Goal: Communication & Community: Answer question/provide support

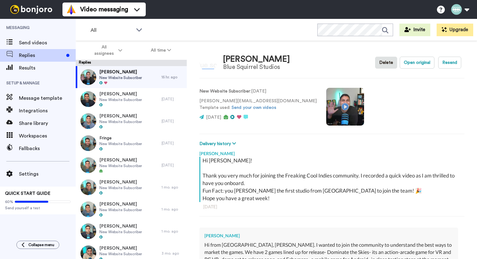
scroll to position [125, 0]
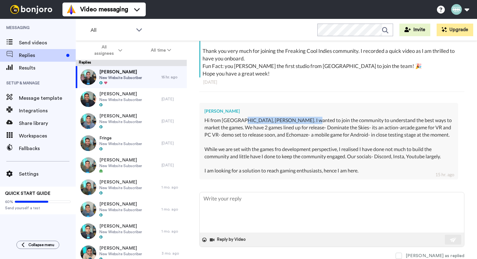
drag, startPoint x: 239, startPoint y: 123, endPoint x: 300, endPoint y: 120, distance: 61.6
click at [301, 120] on div "Hi from [GEOGRAPHIC_DATA], [PERSON_NAME]. I wanted to join the community to und…" at bounding box center [328, 146] width 248 height 58
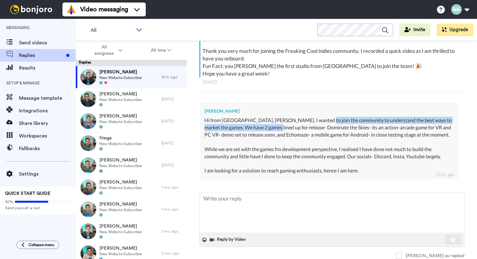
drag, startPoint x: 316, startPoint y: 121, endPoint x: 267, endPoint y: 130, distance: 50.0
click at [267, 130] on div "Hi from [GEOGRAPHIC_DATA], [PERSON_NAME]. I wanted to join the community to und…" at bounding box center [328, 146] width 248 height 58
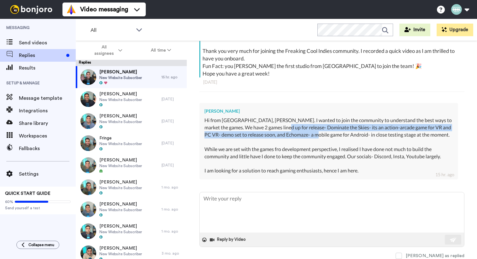
drag, startPoint x: 277, startPoint y: 130, endPoint x: 323, endPoint y: 136, distance: 46.4
click at [323, 136] on div "Hi from [GEOGRAPHIC_DATA], [PERSON_NAME]. I wanted to join the community to und…" at bounding box center [328, 146] width 248 height 58
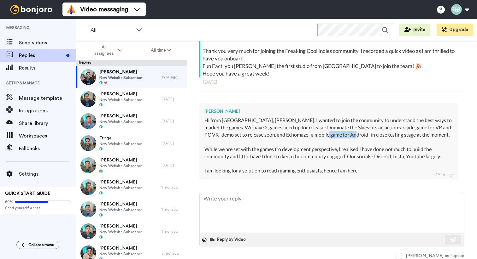
drag, startPoint x: 333, startPoint y: 135, endPoint x: 356, endPoint y: 135, distance: 23.0
click at [356, 135] on div "Hi from [GEOGRAPHIC_DATA], [PERSON_NAME]. I wanted to join the community to und…" at bounding box center [328, 146] width 248 height 58
drag, startPoint x: 211, startPoint y: 149, endPoint x: 341, endPoint y: 149, distance: 130.2
click at [341, 149] on div "Hi from [GEOGRAPHIC_DATA], [PERSON_NAME]. I wanted to join the community to und…" at bounding box center [328, 146] width 248 height 58
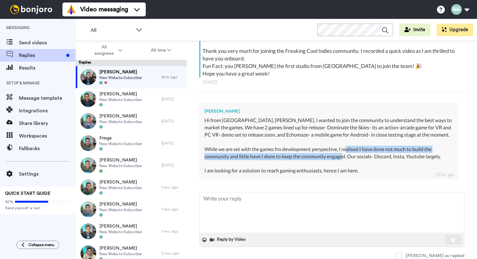
drag, startPoint x: 348, startPoint y: 149, endPoint x: 342, endPoint y: 157, distance: 9.5
click at [342, 157] on div "Hi from [GEOGRAPHIC_DATA], [PERSON_NAME]. I wanted to join the community to und…" at bounding box center [328, 146] width 248 height 58
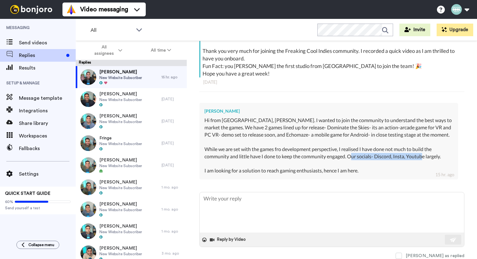
drag, startPoint x: 353, startPoint y: 158, endPoint x: 425, endPoint y: 155, distance: 71.6
click at [425, 155] on div "Hi from [GEOGRAPHIC_DATA], [PERSON_NAME]. I wanted to join the community to und…" at bounding box center [328, 146] width 248 height 58
drag, startPoint x: 211, startPoint y: 172, endPoint x: 234, endPoint y: 172, distance: 22.4
click at [216, 172] on div "Hi from [GEOGRAPHIC_DATA], [PERSON_NAME]. I wanted to join the community to und…" at bounding box center [328, 146] width 248 height 58
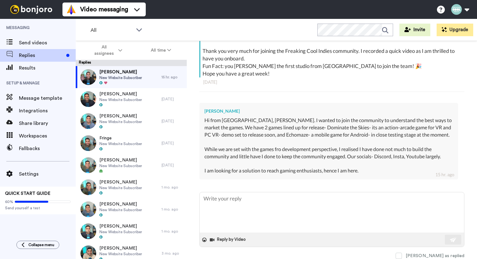
click at [259, 172] on div "Hi from [GEOGRAPHIC_DATA], [PERSON_NAME]. I wanted to join the community to und…" at bounding box center [328, 146] width 248 height 58
click at [324, 164] on div "Hi from [GEOGRAPHIC_DATA], [PERSON_NAME]. I wanted to join the community to und…" at bounding box center [328, 146] width 248 height 58
click at [326, 205] on textarea at bounding box center [332, 213] width 264 height 40
click at [244, 207] on textarea at bounding box center [332, 213] width 264 height 40
type textarea "x"
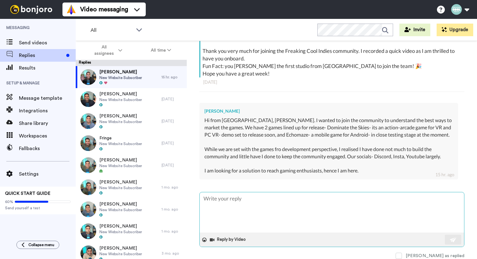
type textarea "H"
type textarea "x"
type textarea "He"
type textarea "x"
type textarea "Hey"
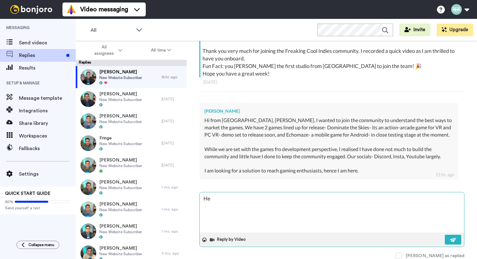
type textarea "x"
type textarea "Hey"
type textarea "x"
type textarea "Hey R"
type textarea "x"
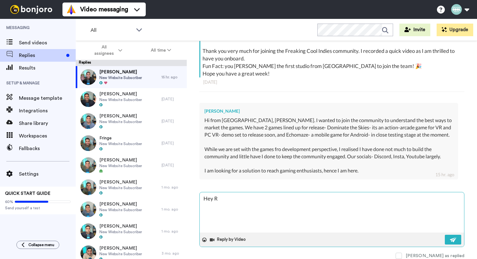
type textarea "Hey Re"
type textarea "x"
type textarea "Hey Ree"
type textarea "x"
type textarea "Hey Reem"
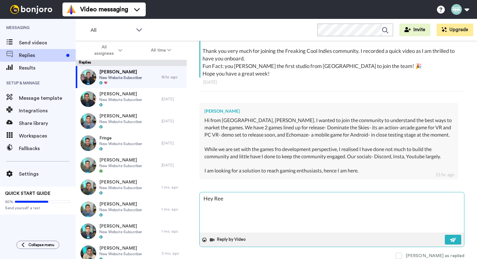
type textarea "x"
type textarea "Hey [PERSON_NAME]"
type textarea "x"
type textarea "Hey [PERSON_NAME]!"
type textarea "x"
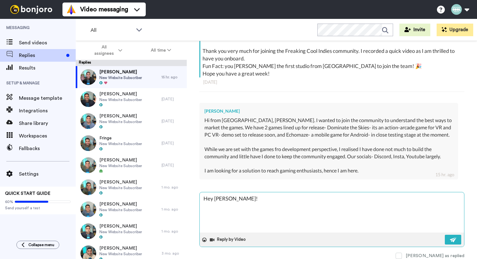
type textarea "Hey [PERSON_NAME]!"
type textarea "x"
type textarea "Hey [PERSON_NAME]!"
type textarea "x"
type textarea "Hey [PERSON_NAME]! I"
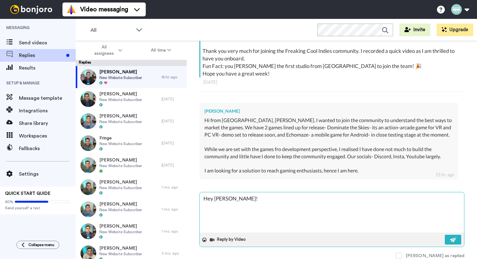
type textarea "x"
type textarea "Hey [PERSON_NAME]! It"
type textarea "x"
type textarea "Hey [PERSON_NAME]! It"
type textarea "x"
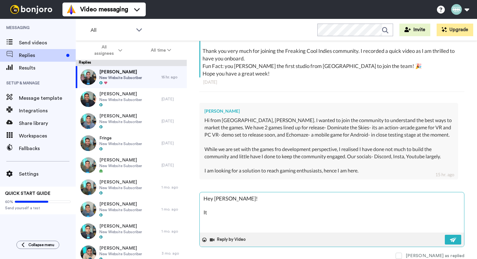
type textarea "Hey [PERSON_NAME]! It i"
type textarea "x"
type textarea "Hey [PERSON_NAME]! It is"
type textarea "x"
type textarea "Hey [PERSON_NAME]! It is"
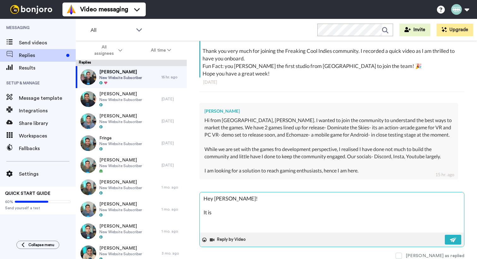
type textarea "x"
type textarea "Hey [PERSON_NAME]! It is a"
type textarea "x"
type textarea "Hey [PERSON_NAME]! It is"
type textarea "x"
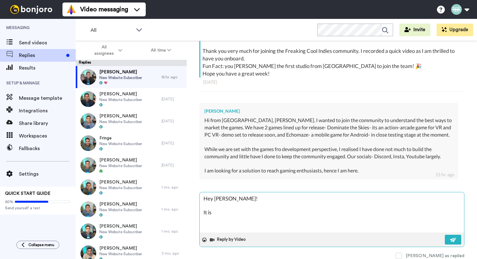
type textarea "Hey [PERSON_NAME]! It is s"
type textarea "x"
type textarea "Hey [PERSON_NAME]! It is so"
type textarea "x"
type textarea "Hey [PERSON_NAME]! It is so"
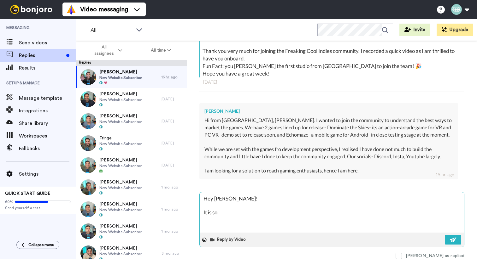
type textarea "x"
type textarea "Hey [PERSON_NAME]! It is so g"
type textarea "x"
type textarea "Hey [PERSON_NAME]! It is so gr"
type textarea "x"
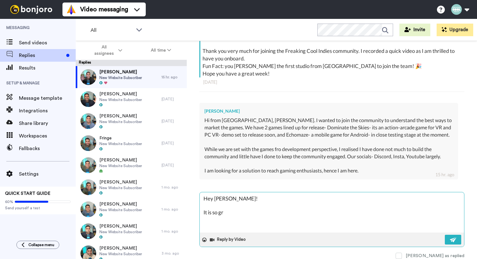
type textarea "Hey [PERSON_NAME]! It is so gra"
type textarea "x"
type textarea "Hey [PERSON_NAME]! It is so grat"
type textarea "x"
type textarea "Hey [PERSON_NAME]! It is so grat"
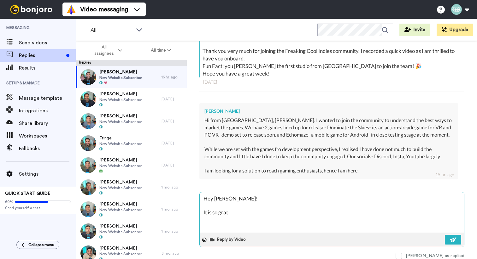
type textarea "x"
type textarea "Hey [PERSON_NAME]! It is so grat t"
type textarea "x"
type textarea "Hey [PERSON_NAME]! It is so grat to"
type textarea "x"
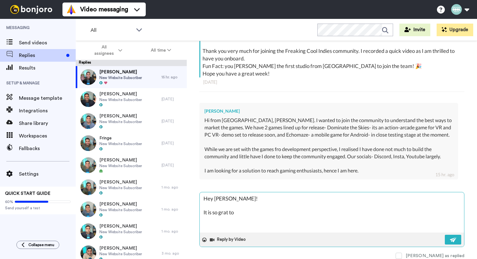
type textarea "Hey [PERSON_NAME]! It is so grat to"
type textarea "x"
type textarea "Hey [PERSON_NAME]! It is so grat to h"
type textarea "x"
type textarea "Hey [PERSON_NAME]! It is so grat to"
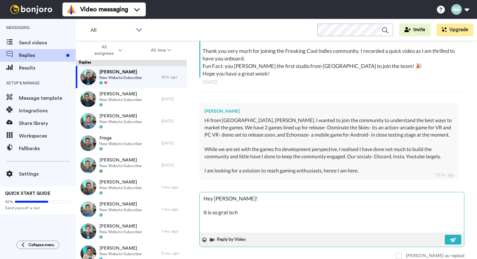
type textarea "x"
type textarea "Hey [PERSON_NAME]! It is so grat to"
type textarea "x"
type textarea "Hey [PERSON_NAME]! It is so grat t"
type textarea "x"
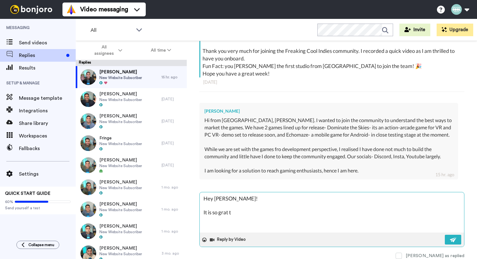
type textarea "Hey [PERSON_NAME]! It is so grat"
type textarea "x"
type textarea "Hey [PERSON_NAME]! It is so grat"
type textarea "x"
type textarea "Hey [PERSON_NAME]! It is so gra"
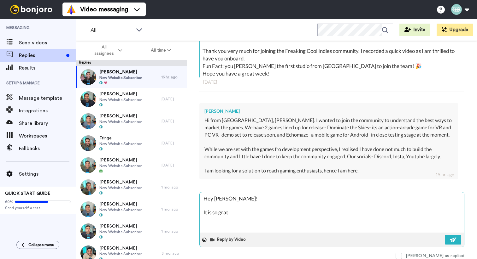
type textarea "x"
type textarea "Hey [PERSON_NAME]! It is so grae"
type textarea "x"
type textarea "Hey [PERSON_NAME]! It is so graea"
type textarea "x"
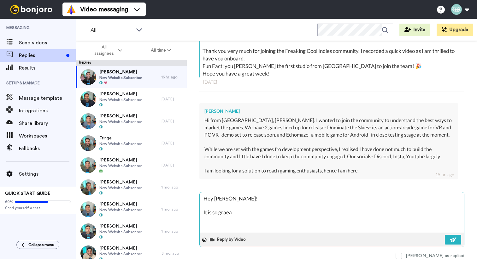
type textarea "Hey [PERSON_NAME]! It is so graeat"
type textarea "x"
type textarea "Hey [PERSON_NAME]! It is so graeat"
type textarea "x"
type textarea "Hey [PERSON_NAME]! It is so graeat"
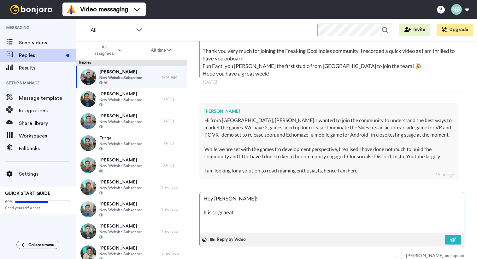
type textarea "x"
type textarea "Hey [PERSON_NAME]! It is so graea"
type textarea "x"
type textarea "Hey [PERSON_NAME]! It is so grae"
type textarea "x"
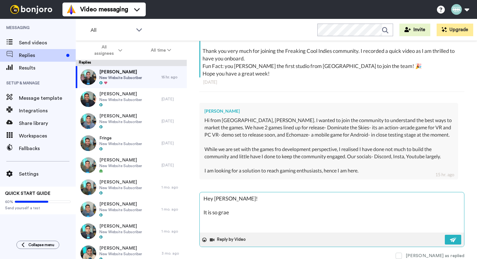
type textarea "Hey [PERSON_NAME]! It is so gra"
type textarea "x"
type textarea "Hey [PERSON_NAME]! It is so gr"
type textarea "x"
type textarea "Hey [PERSON_NAME]! It is so gre"
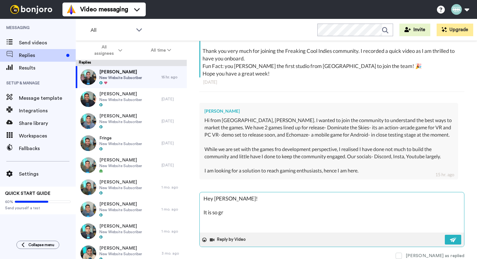
type textarea "x"
type textarea "Hey [PERSON_NAME]! It is so grea"
type textarea "x"
type textarea "Hey [PERSON_NAME]! It is so [PERSON_NAME]"
type textarea "x"
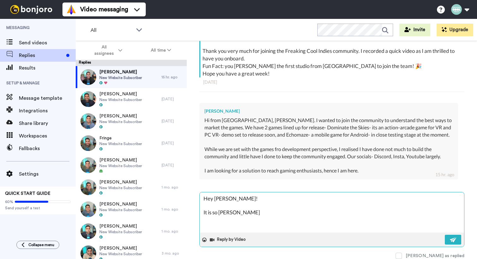
type textarea "Hey [PERSON_NAME]! It is so grea"
type textarea "x"
type textarea "Hey [PERSON_NAME]! It is so great"
type textarea "x"
type textarea "Hey [PERSON_NAME]! It is so great"
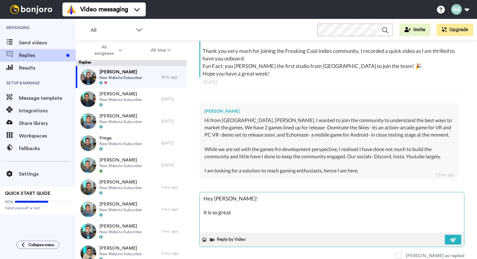
type textarea "x"
type textarea "Hey [PERSON_NAME]! It is so great y"
type textarea "x"
type textarea "Hey [PERSON_NAME]! It is so great yo"
type textarea "x"
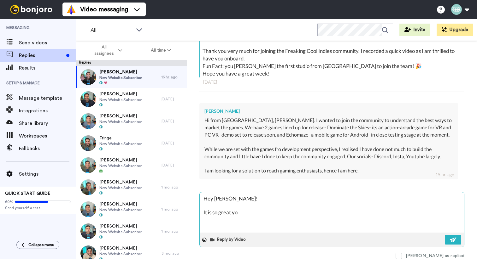
type textarea "Hey [PERSON_NAME]! It is so great yo"
type textarea "x"
type textarea "Hey [PERSON_NAME]! It is so great yo h"
type textarea "x"
type textarea "Hey [PERSON_NAME]! It is so great yo he"
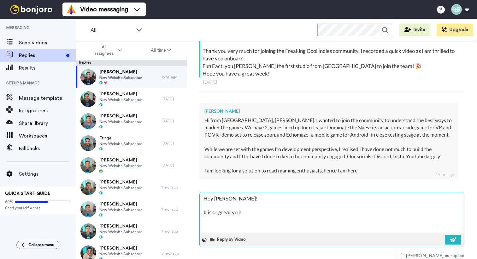
type textarea "x"
type textarea "Hey [PERSON_NAME]! It is so great yo hea"
type textarea "x"
type textarea "Hey [PERSON_NAME]! It is so great yo hear"
type textarea "x"
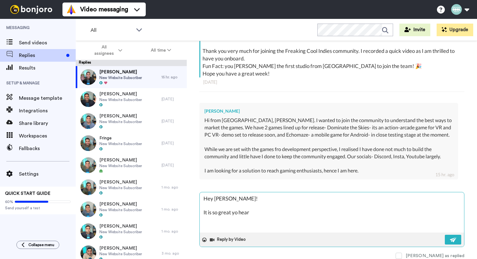
type textarea "Hey [PERSON_NAME]! It is so great yo hear"
type textarea "x"
type textarea "Hey [PERSON_NAME]! It is so great yo hear f"
type textarea "x"
type textarea "Hey [PERSON_NAME]! It is so great yo hear"
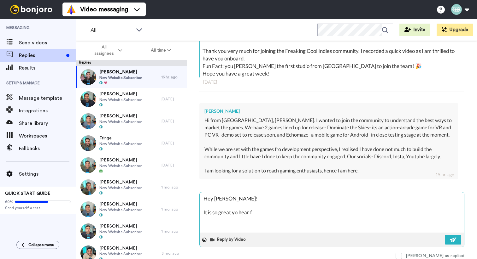
type textarea "x"
type textarea "Hey [PERSON_NAME]! It is so great t"
type textarea "x"
type textarea "Hey [PERSON_NAME]! It is so great to"
type textarea "x"
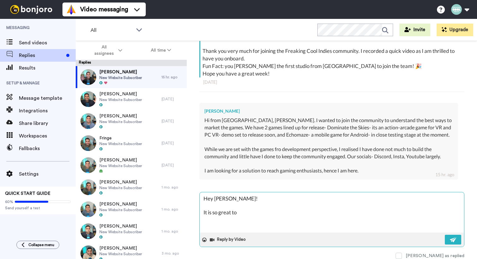
type textarea "Hey [PERSON_NAME]! It is so great to"
type textarea "x"
type textarea "Hey [PERSON_NAME]! It is so great to h"
type textarea "x"
type textarea "Hey [PERSON_NAME]! It is so great to hg"
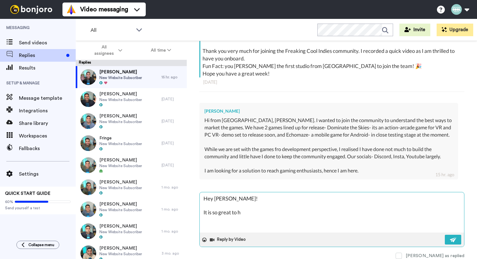
type textarea "x"
type textarea "Hey [PERSON_NAME]! It is so great to hge"
type textarea "x"
type textarea "Hey [PERSON_NAME]! It is so great to hgea"
type textarea "x"
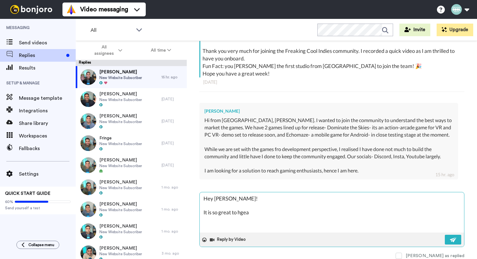
type textarea "Hey [PERSON_NAME]! It is so great to hge"
type textarea "x"
type textarea "Hey [PERSON_NAME]! It is so great to hg"
type textarea "x"
type textarea "Hey [PERSON_NAME]! It is so great to h"
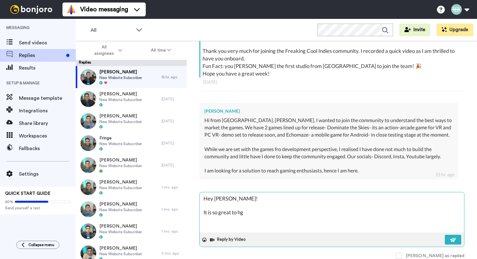
type textarea "x"
type textarea "Hey [PERSON_NAME]! It is so great to he"
type textarea "x"
type textarea "Hey [PERSON_NAME]! It is so great to hea"
type textarea "x"
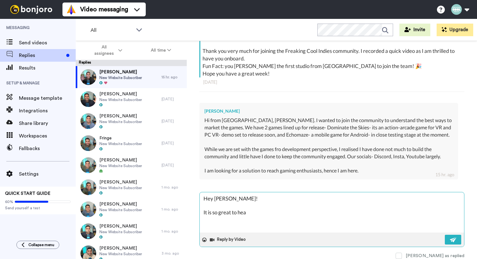
type textarea "Hey [PERSON_NAME]! It is so great to hear"
type textarea "x"
click at [238, 237] on button "Reply by Video" at bounding box center [228, 240] width 38 height 9
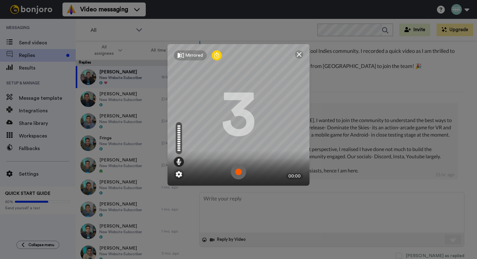
click at [296, 55] on img at bounding box center [298, 54] width 5 height 5
type textarea "x"
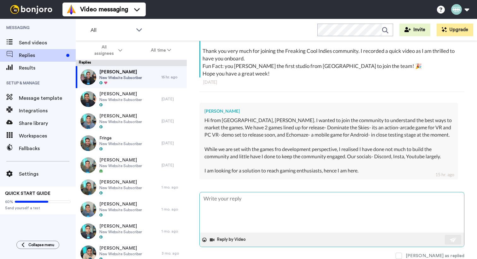
click at [270, 219] on textarea at bounding box center [332, 213] width 264 height 40
type textarea "H"
type textarea "x"
type textarea "He"
type textarea "x"
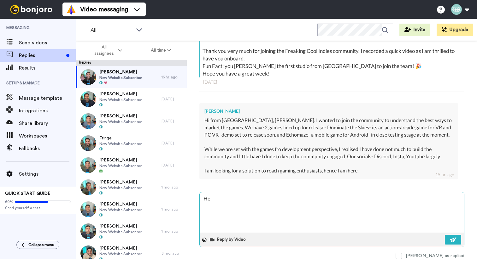
type textarea "Hey"
type textarea "x"
type textarea "Hey"
type textarea "x"
type textarea "Hey R"
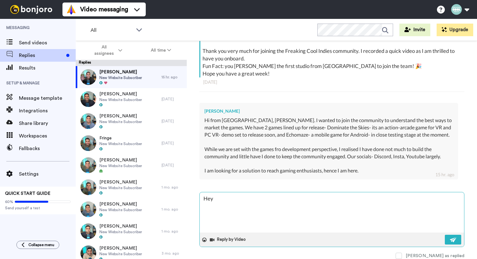
type textarea "x"
type textarea "Hey Re"
type textarea "x"
type textarea "Hey Ree"
type textarea "x"
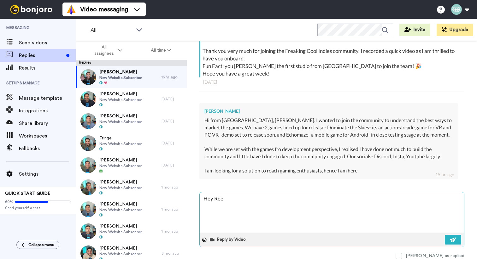
type textarea "Hey Reem"
type textarea "x"
type textarea "Hey [PERSON_NAME]"
type textarea "x"
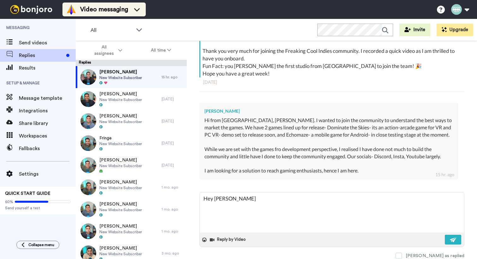
type textarea "Hey [PERSON_NAME]"
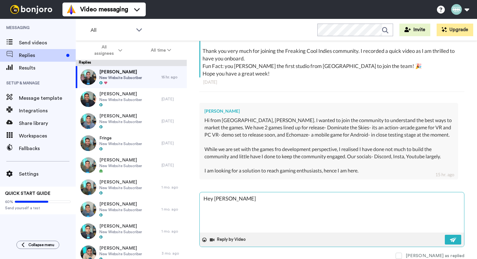
type textarea "x"
type textarea "Hey [PERSON_NAME]!"
type textarea "x"
type textarea "Hey [PERSON_NAME]!"
type textarea "x"
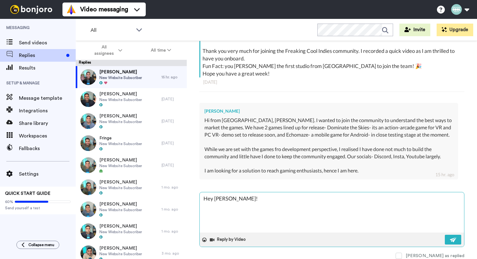
type textarea "Hey [PERSON_NAME]!"
type textarea "x"
type textarea "Hey [PERSON_NAME]! I"
type textarea "x"
type textarea "Hey [PERSON_NAME]! It"
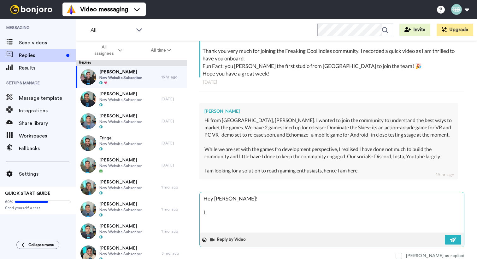
type textarea "x"
type textarea "Hey [PERSON_NAME]! It"
type textarea "x"
type textarea "Hey [PERSON_NAME]! It i"
type textarea "x"
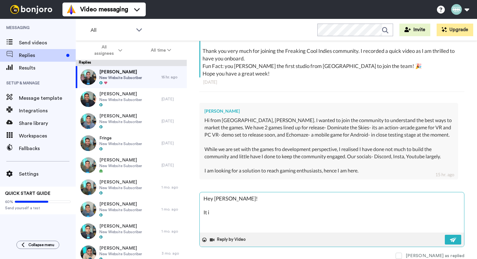
type textarea "Hey [PERSON_NAME]! It is"
type textarea "x"
type textarea "Hey [PERSON_NAME]! It is"
type textarea "x"
type textarea "Hey [PERSON_NAME]! It is s"
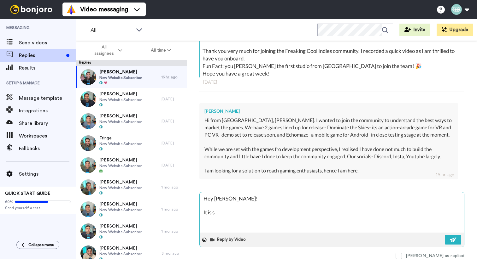
type textarea "x"
type textarea "Hey [PERSON_NAME]! It is so"
type textarea "x"
type textarea "Hey [PERSON_NAME]! It is so"
type textarea "x"
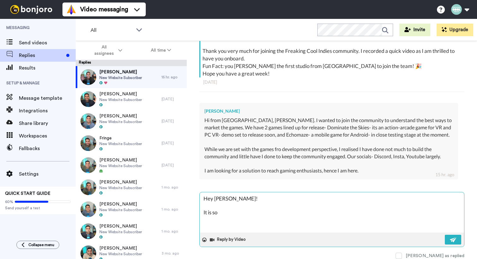
type textarea "Hey [PERSON_NAME]! It is so g"
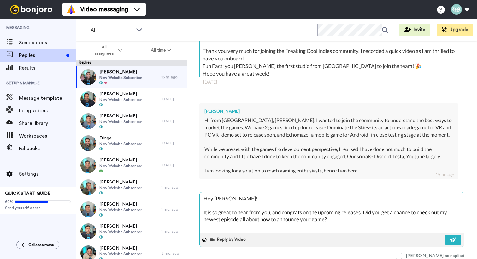
scroll to position [0, 0]
paste textarea "[URL][DOMAIN_NAME]"
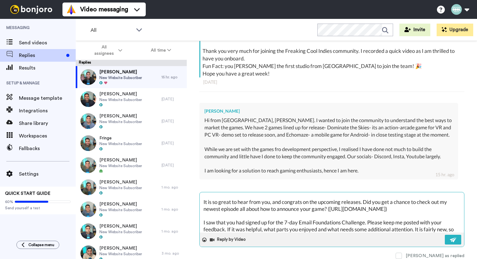
scroll to position [17, 0]
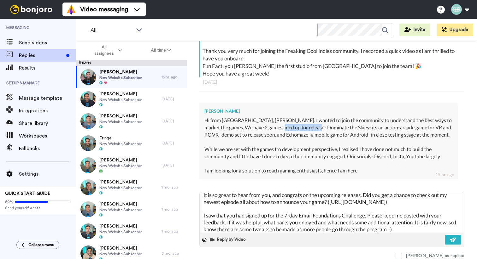
drag, startPoint x: 268, startPoint y: 128, endPoint x: 311, endPoint y: 129, distance: 42.3
click at [311, 129] on div "Hi from [GEOGRAPHIC_DATA], [PERSON_NAME]. I wanted to join the community to und…" at bounding box center [328, 146] width 248 height 58
copy div "Dominate the Skies"
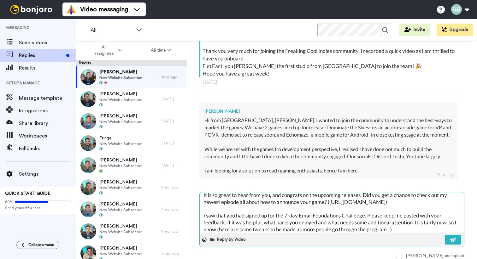
click at [406, 205] on textarea "Hey [PERSON_NAME]! It is so great to hear from you, and congrats on the upcomin…" at bounding box center [332, 213] width 264 height 40
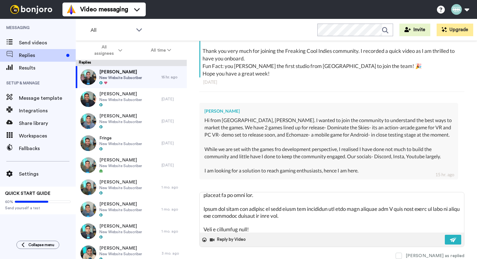
scroll to position [93, 0]
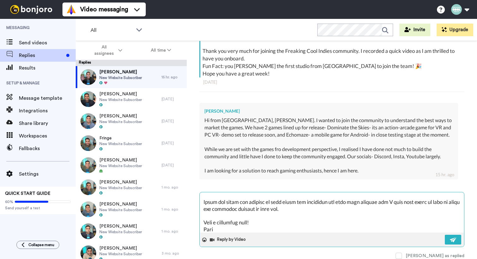
click at [446, 234] on div "Reply by Video" at bounding box center [332, 240] width 264 height 14
click at [446, 237] on button at bounding box center [453, 240] width 16 height 10
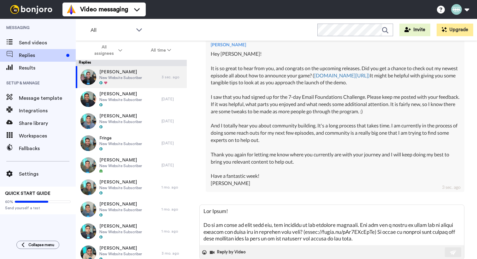
scroll to position [288, 0]
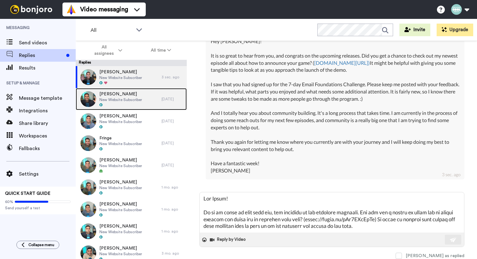
click at [134, 108] on div "[PERSON_NAME] Website Subscriber" at bounding box center [119, 99] width 86 height 22
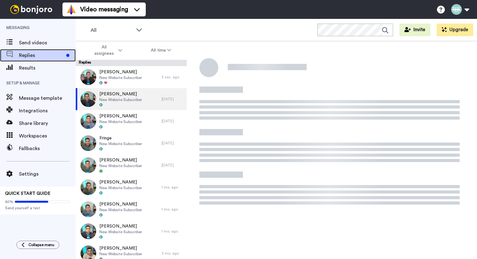
click at [25, 59] on span "Replies" at bounding box center [41, 56] width 45 height 8
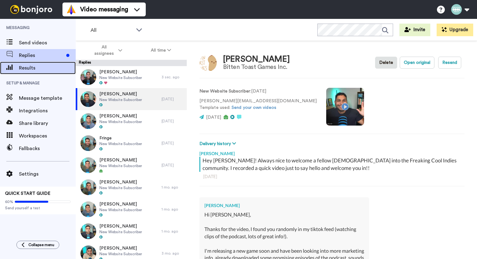
click at [26, 63] on div "Results" at bounding box center [38, 68] width 76 height 13
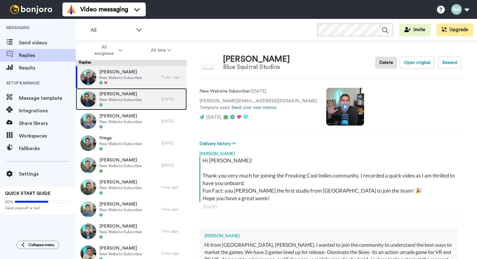
click at [112, 103] on div at bounding box center [120, 105] width 43 height 4
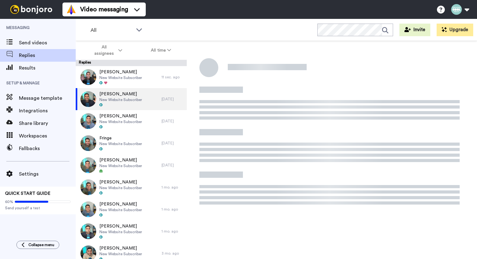
type textarea "x"
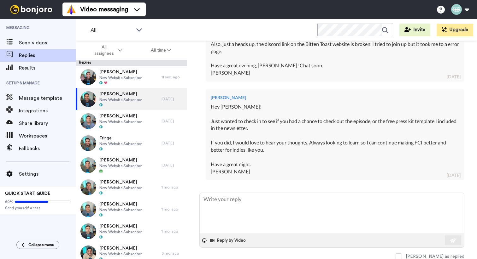
scroll to position [511, 0]
